Goal: Information Seeking & Learning: Compare options

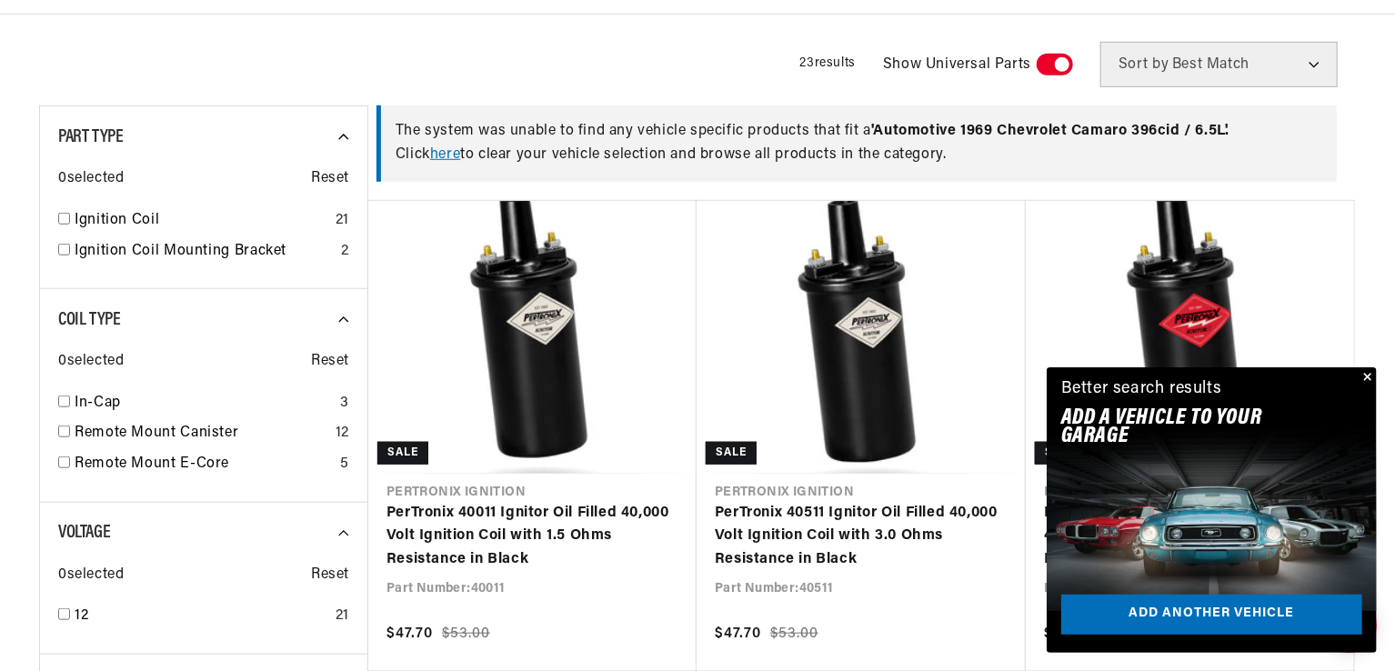
scroll to position [1174, 0]
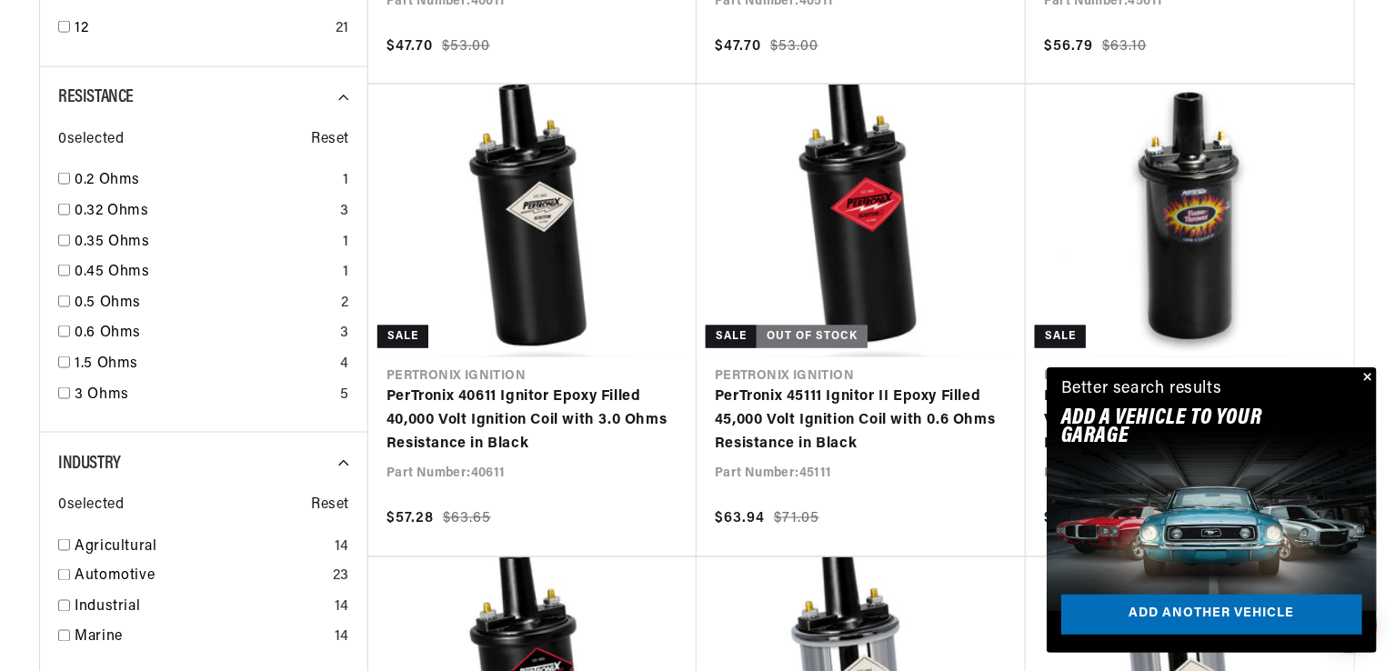
click at [1368, 379] on button "Close" at bounding box center [1366, 379] width 22 height 22
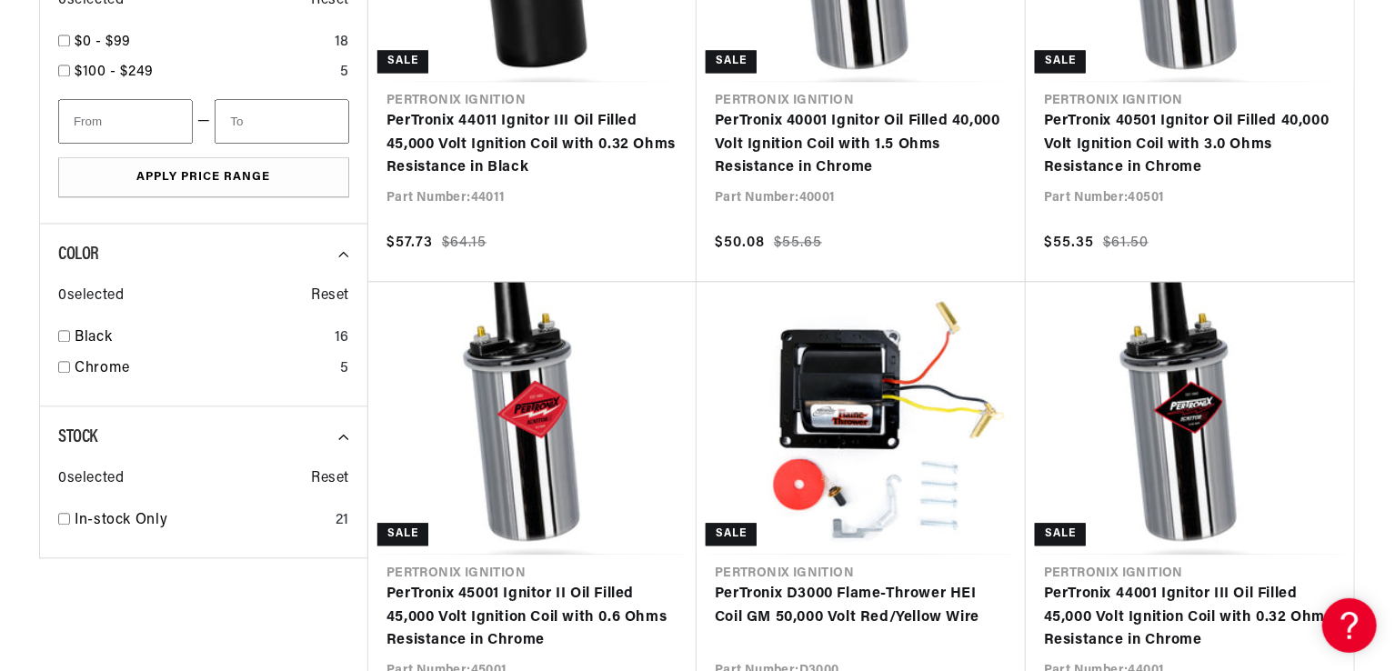
scroll to position [0, 1945]
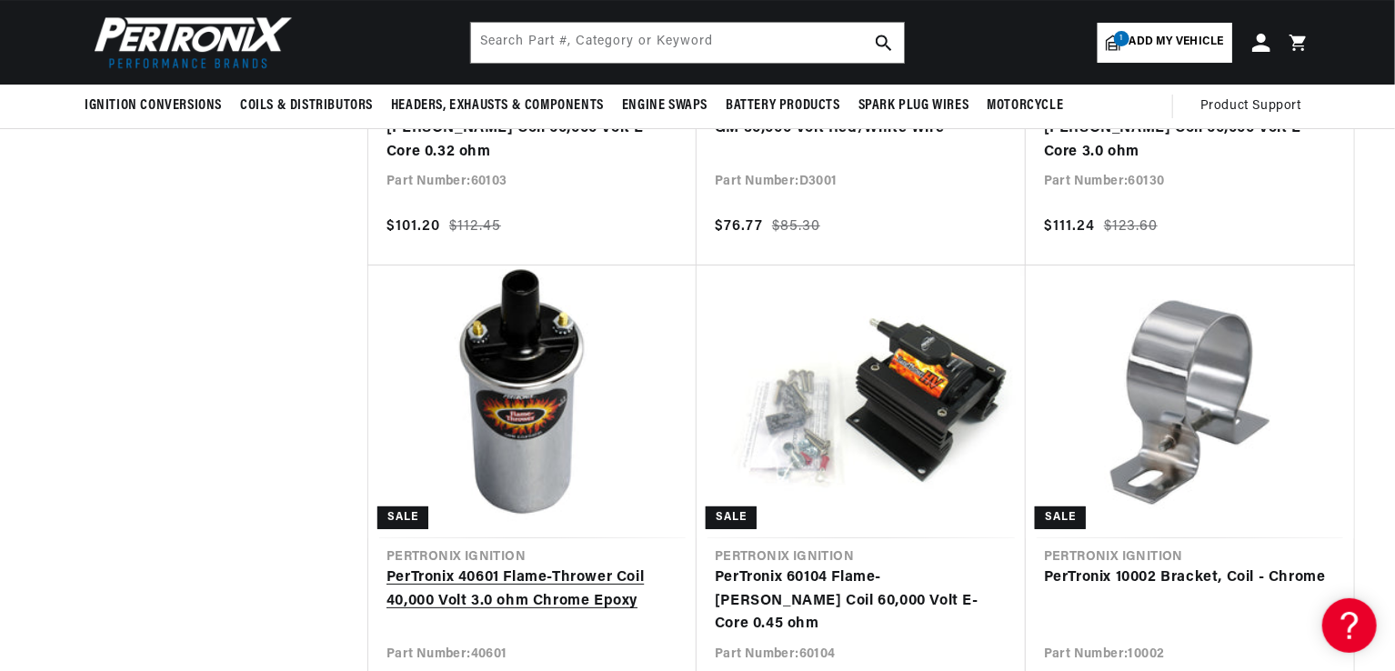
scroll to position [0, 29]
click at [561, 567] on link "PerTronix 40601 Flame-Thrower Coil 40,000 Volt 3.0 ohm Chrome Epoxy" at bounding box center [533, 590] width 292 height 46
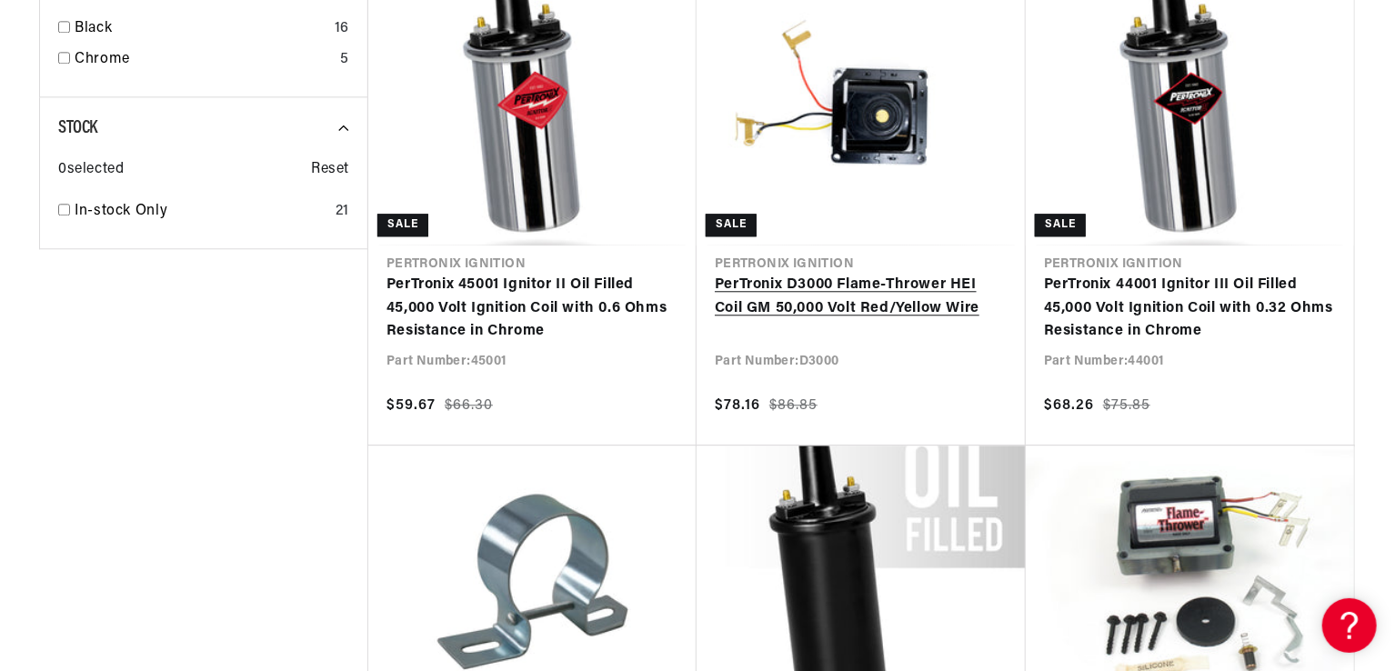
scroll to position [0, 1945]
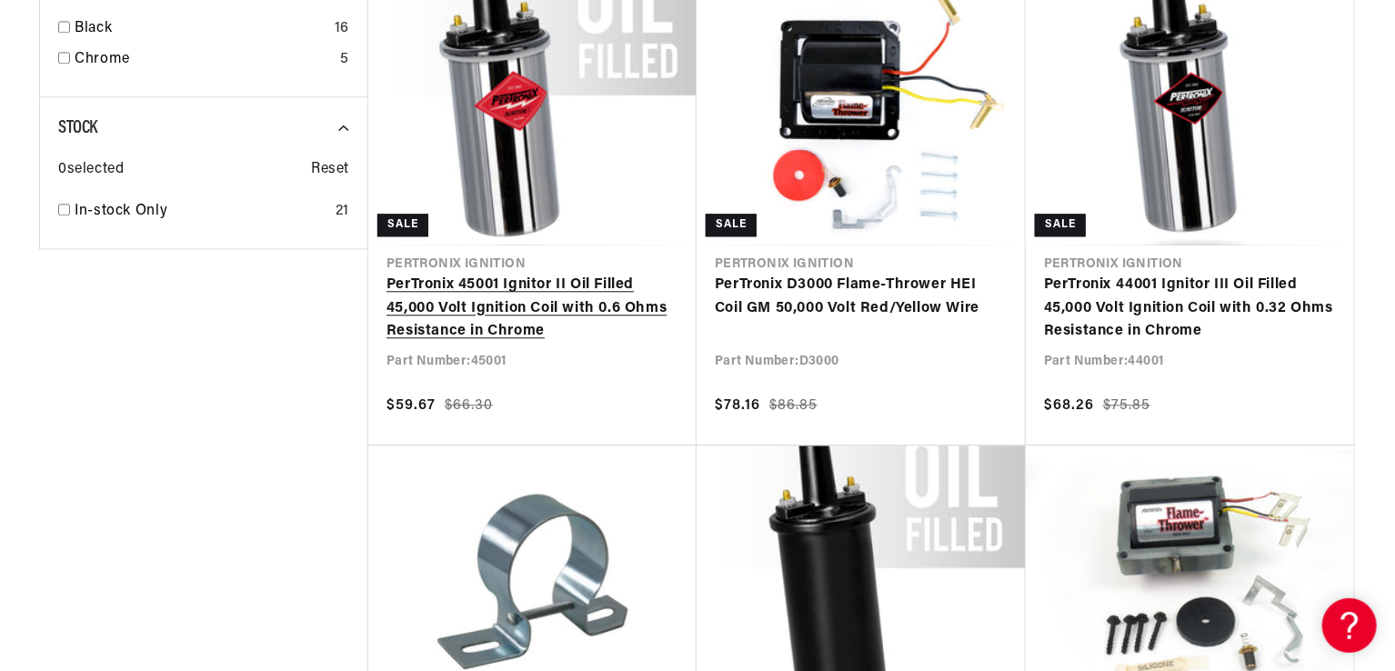
click at [539, 274] on link "PerTronix 45001 Ignitor II Oil Filled 45,000 Volt Ignition Coil with 0.6 Ohms R…" at bounding box center [533, 309] width 292 height 70
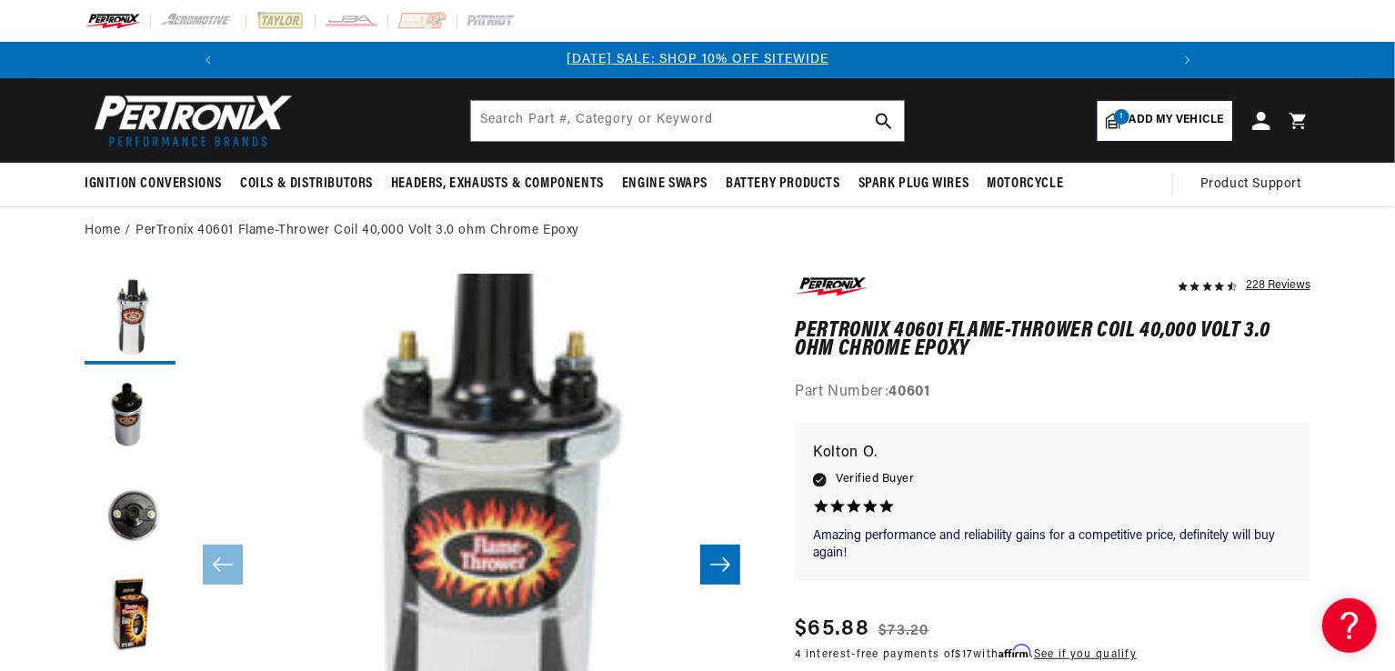
scroll to position [587, 0]
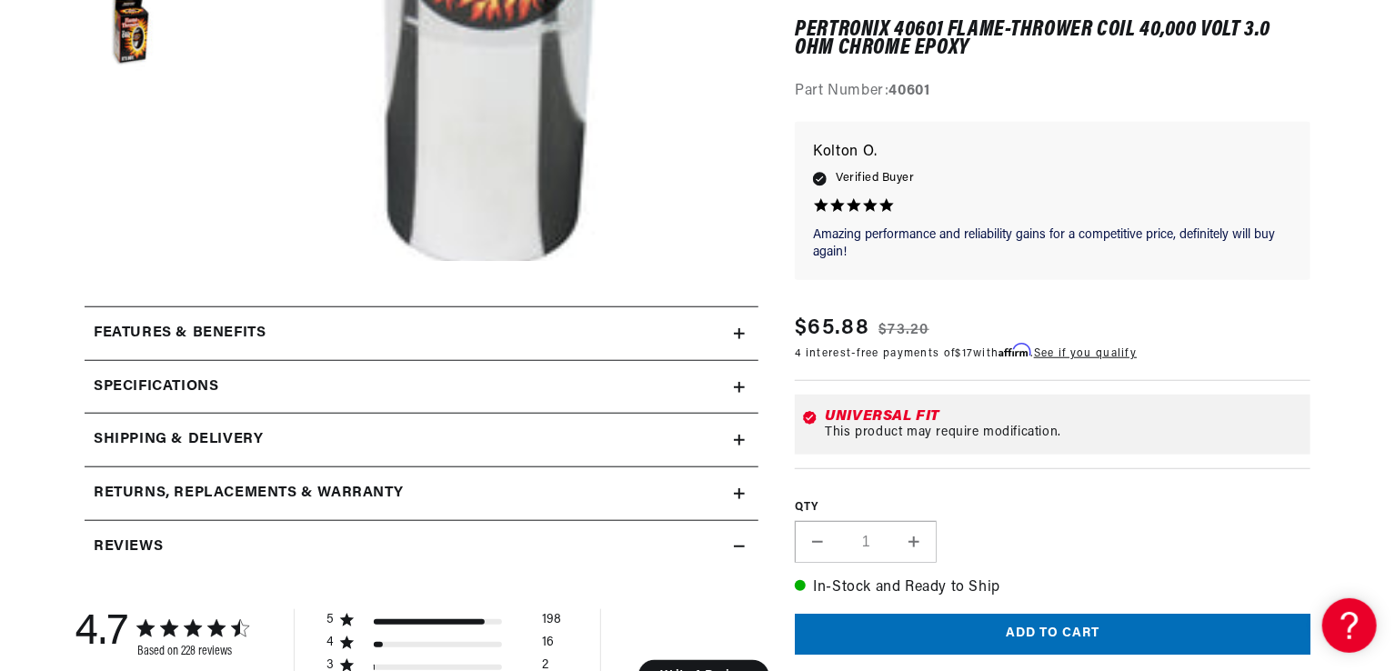
click at [739, 334] on icon at bounding box center [739, 334] width 11 height 0
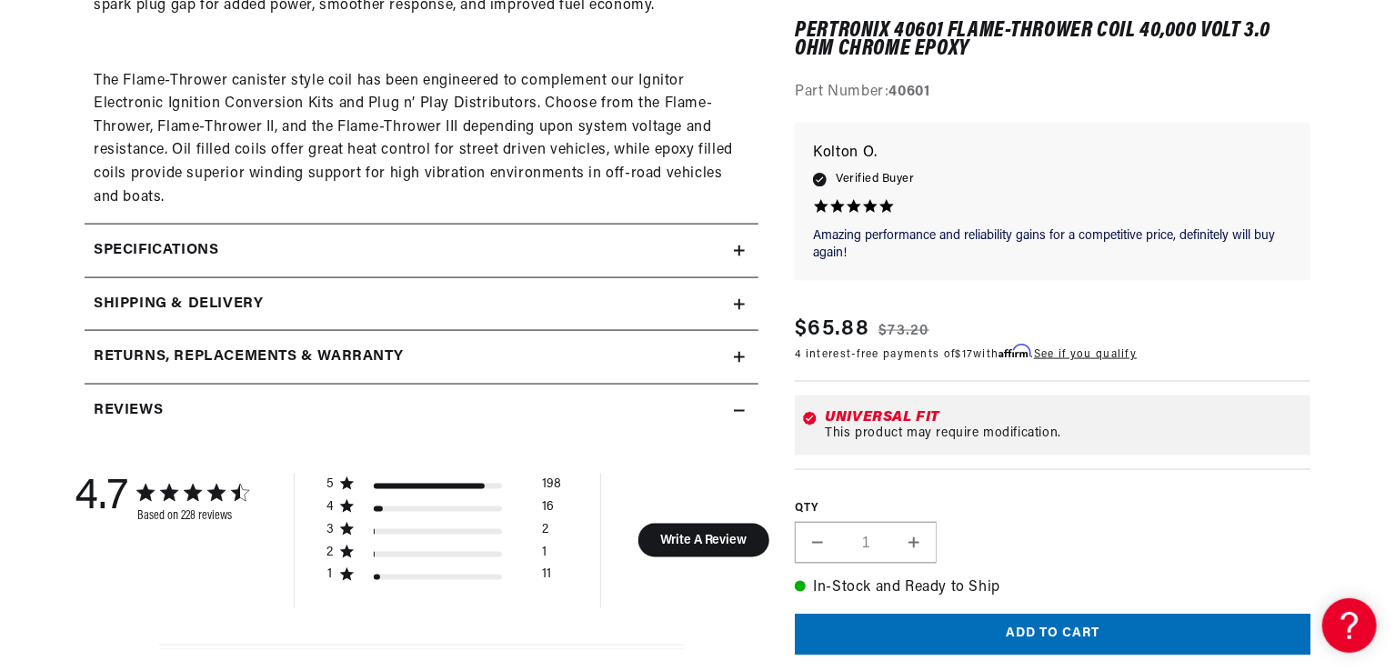
scroll to position [0, 1945]
click at [739, 256] on summary "Specifications" at bounding box center [422, 251] width 674 height 53
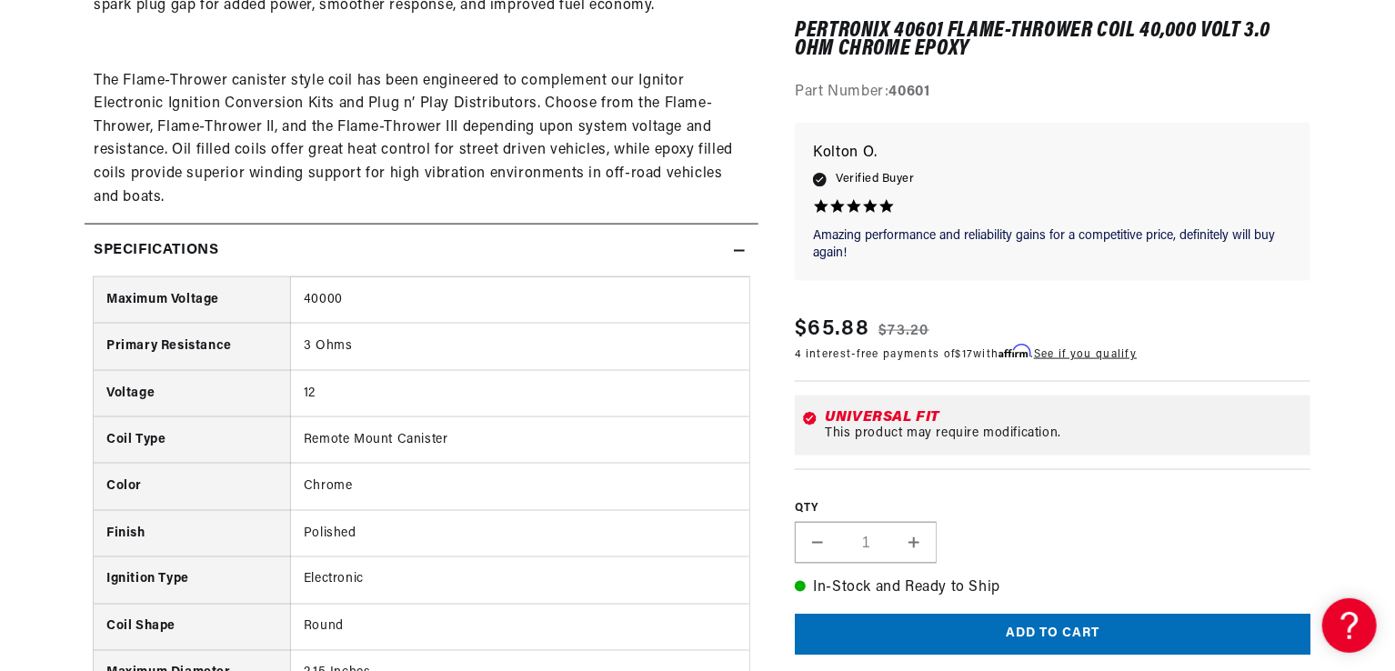
scroll to position [0, 0]
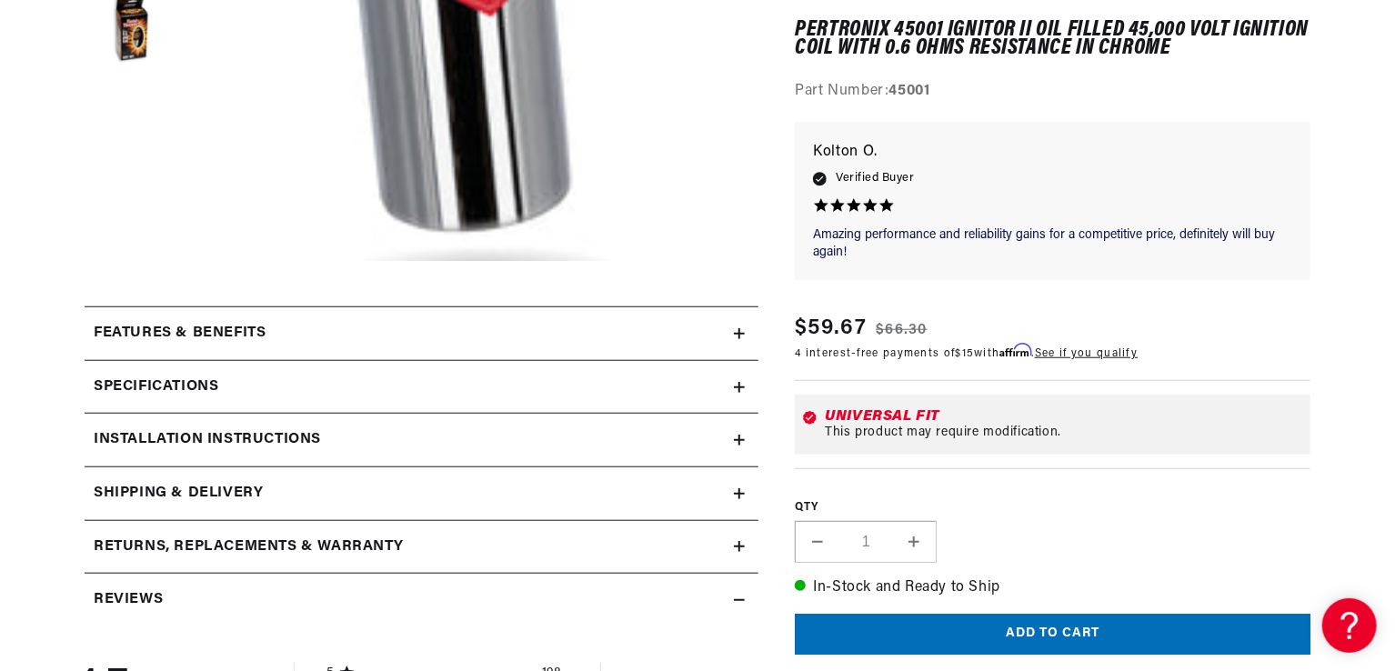
scroll to position [0, 972]
click at [741, 440] on icon at bounding box center [739, 440] width 11 height 0
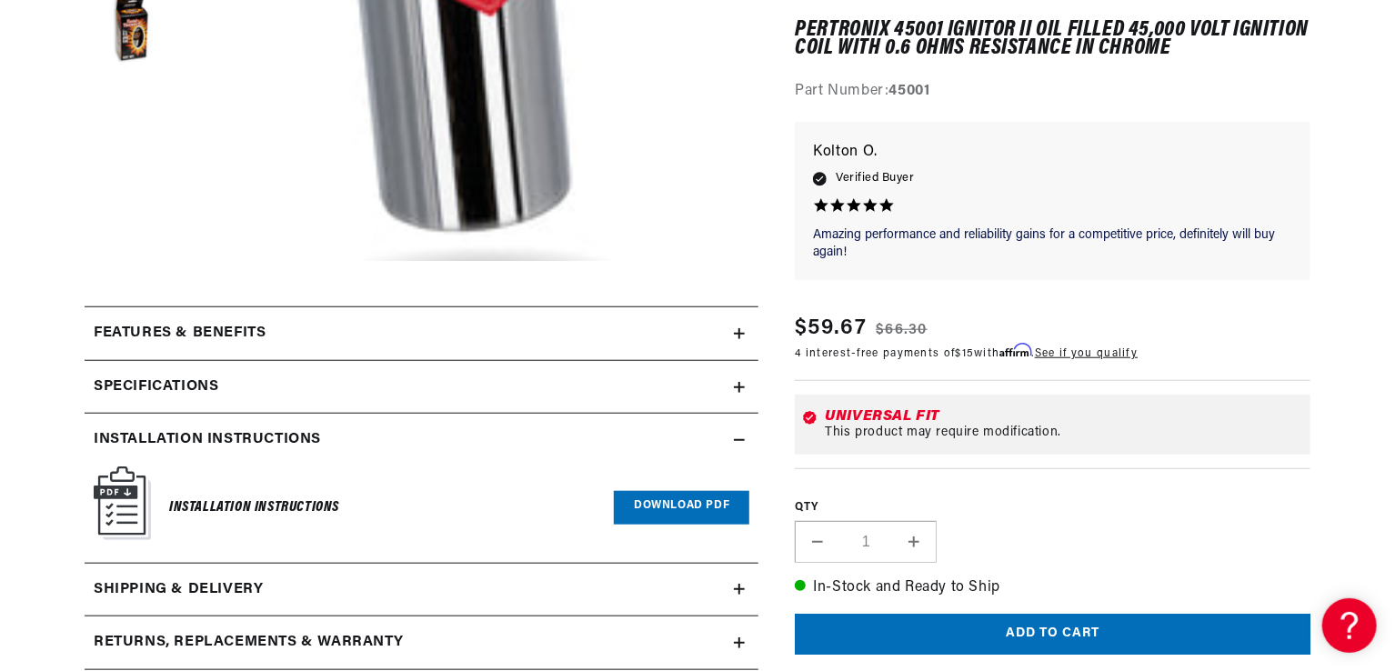
click at [636, 503] on link "Download PDF" at bounding box center [682, 508] width 136 height 34
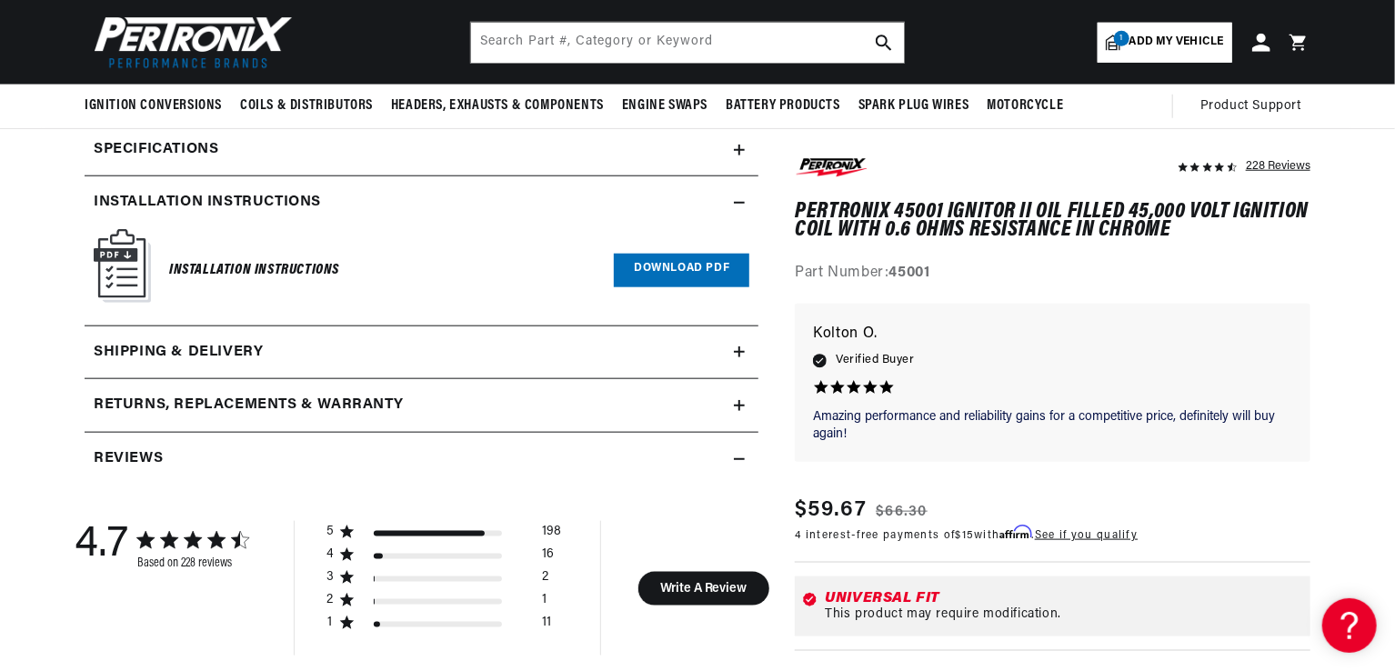
scroll to position [688, 0]
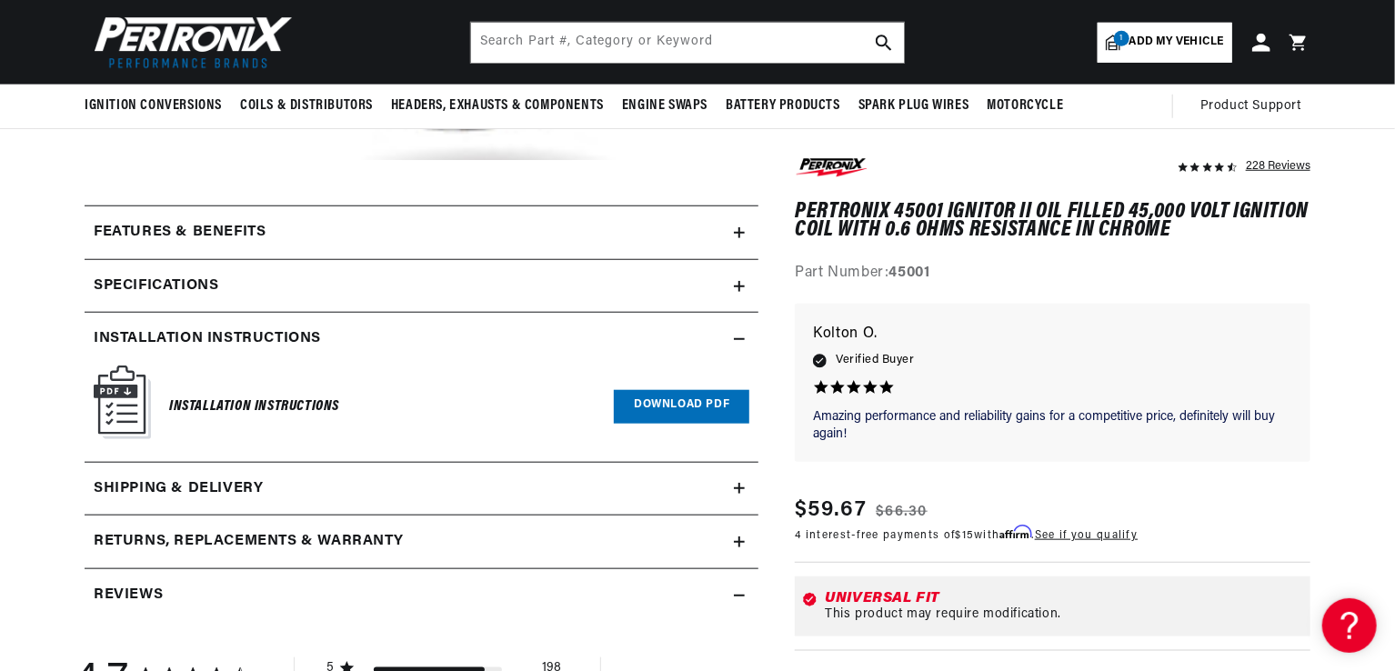
click at [744, 283] on icon at bounding box center [739, 286] width 11 height 11
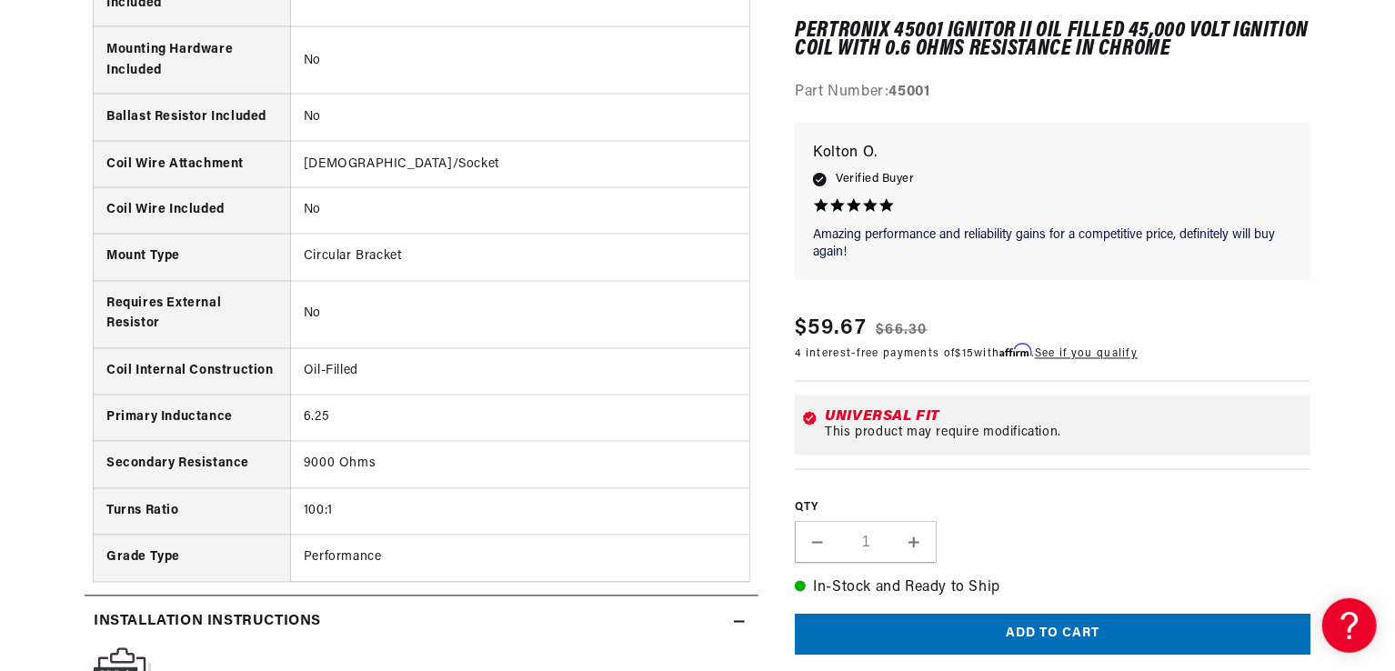
scroll to position [0, 972]
